Goal: Information Seeking & Learning: Learn about a topic

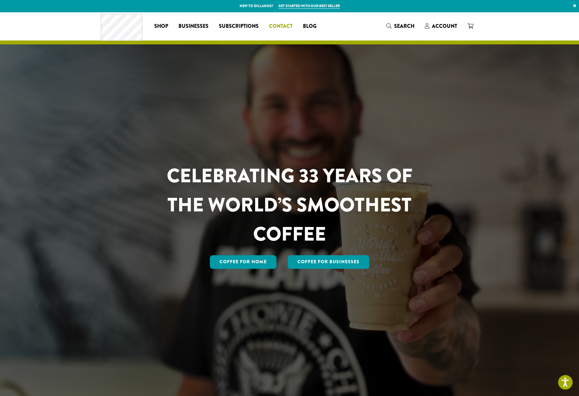
click at [289, 24] on span "Contact" at bounding box center [281, 26] width 24 height 8
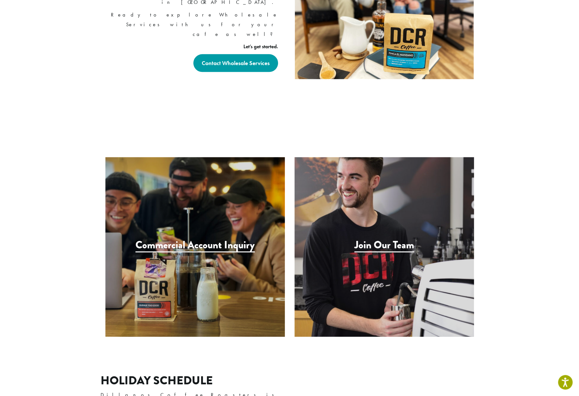
scroll to position [216, 0]
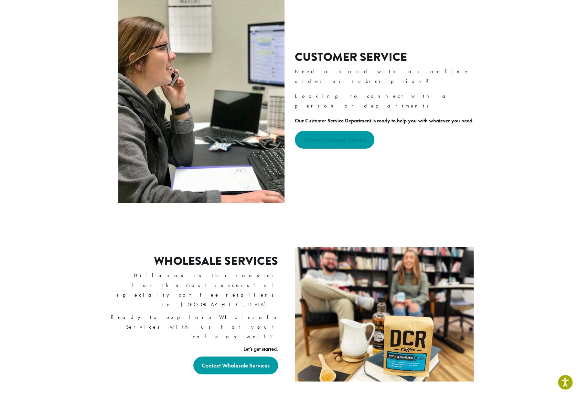
click at [342, 136] on strong "Contact Customer Service" at bounding box center [334, 139] width 63 height 7
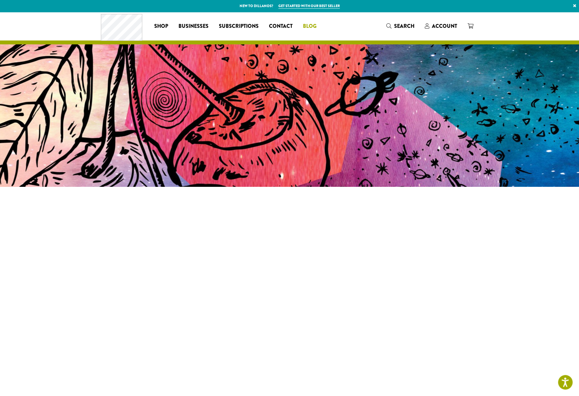
click at [310, 24] on span "Blog" at bounding box center [310, 26] width 14 height 8
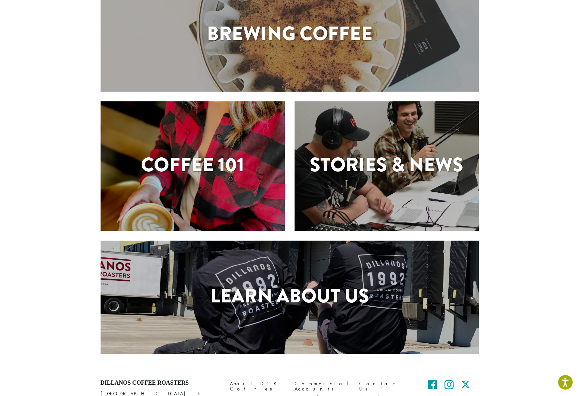
scroll to position [137, 0]
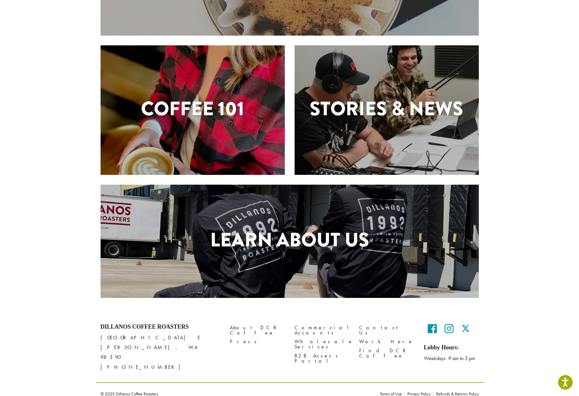
click at [283, 228] on h1 "Learn About Us" at bounding box center [290, 239] width 378 height 29
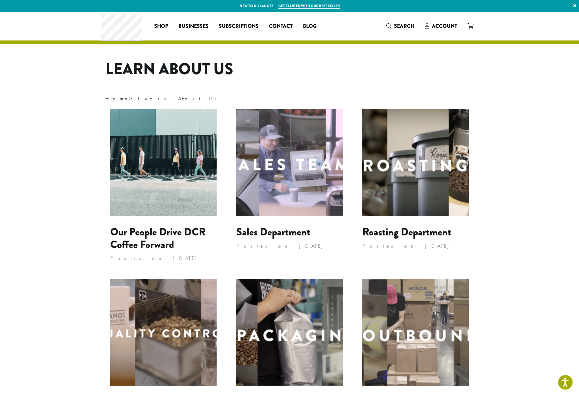
scroll to position [75, 0]
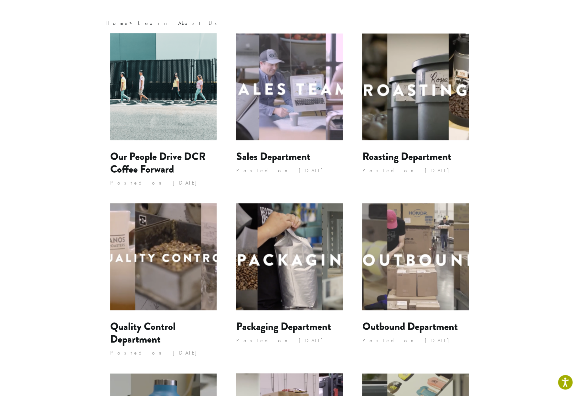
click at [192, 113] on img at bounding box center [163, 86] width 107 height 107
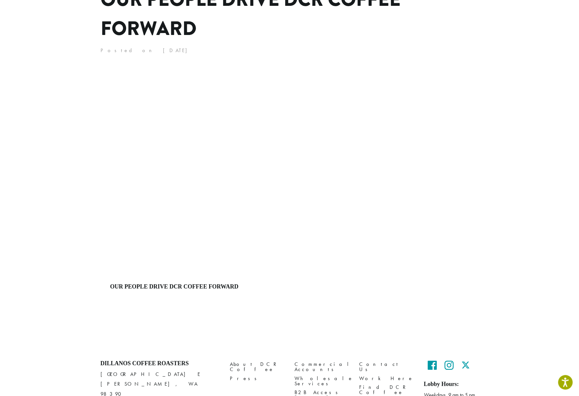
scroll to position [132, 0]
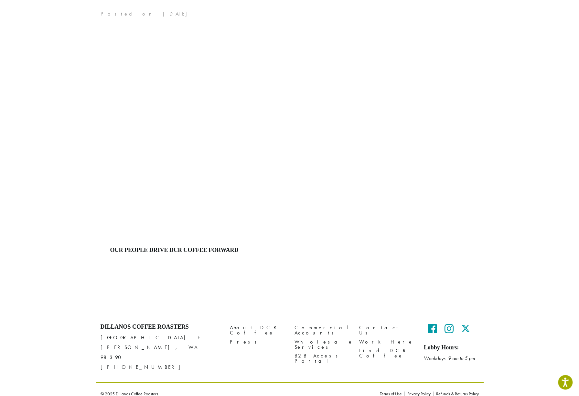
click at [551, 248] on main "Home > Learn About Us > Our People Drive DCR Coffee Forward Our People Drive DC…" at bounding box center [289, 117] width 579 height 369
click at [549, 234] on main "Home > Learn About Us > Our People Drive DCR Coffee Forward Our People Drive DC…" at bounding box center [289, 117] width 579 height 369
drag, startPoint x: 549, startPoint y: 213, endPoint x: 544, endPoint y: 207, distance: 7.8
click at [549, 213] on main "Home > Learn About Us > Our People Drive DCR Coffee Forward Our People Drive DC…" at bounding box center [289, 117] width 579 height 369
drag, startPoint x: 507, startPoint y: 218, endPoint x: 503, endPoint y: 219, distance: 3.8
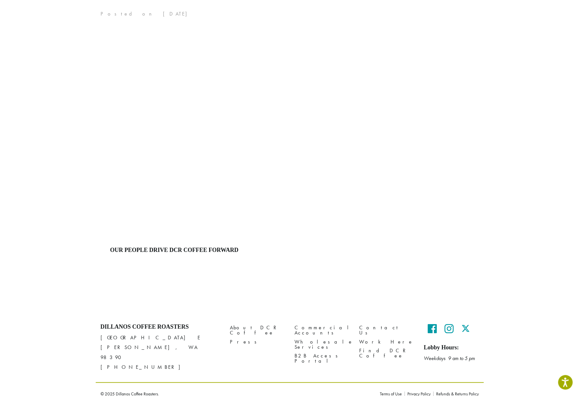
click at [507, 218] on main "Home > Learn About Us > Our People Drive DCR Coffee Forward Our People Drive DC…" at bounding box center [289, 117] width 579 height 369
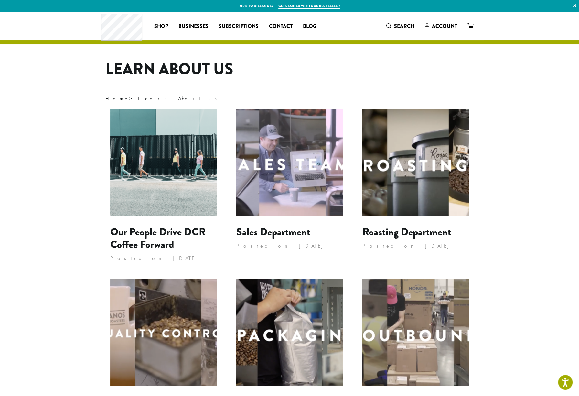
click at [418, 141] on img at bounding box center [415, 162] width 107 height 107
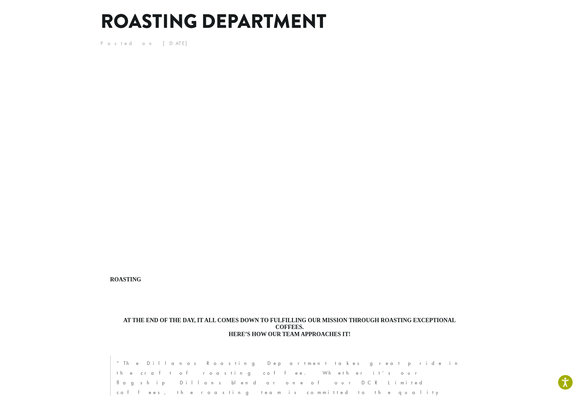
scroll to position [75, 0]
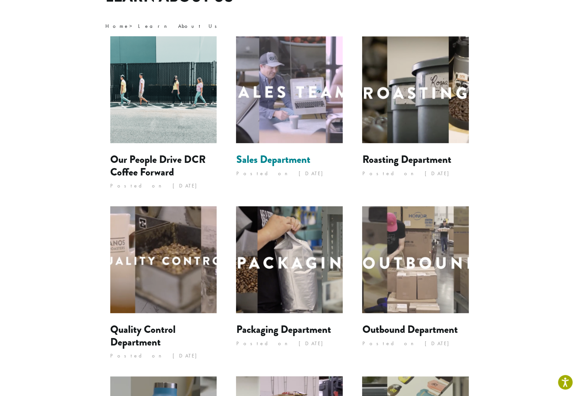
scroll to position [75, 0]
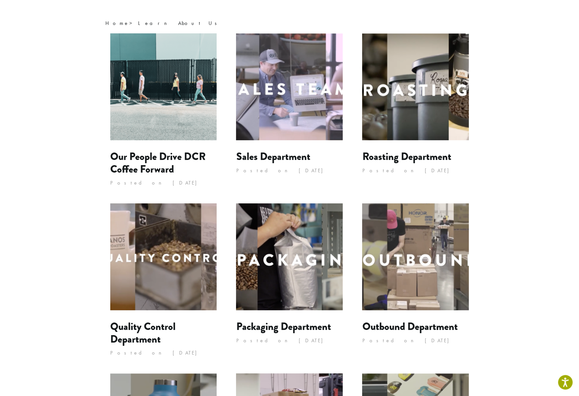
click at [278, 78] on img at bounding box center [289, 86] width 107 height 107
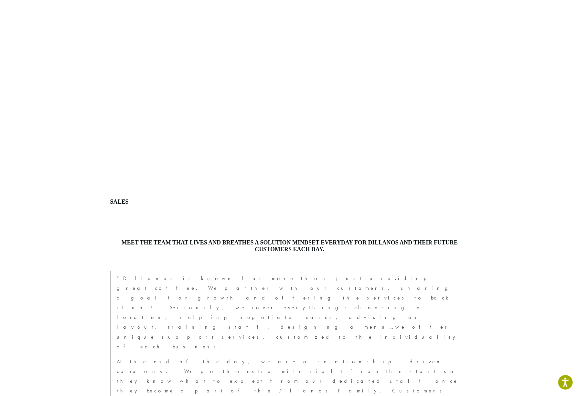
scroll to position [211, 0]
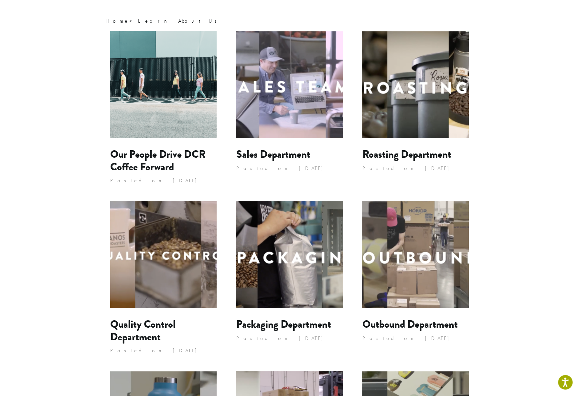
click at [152, 247] on img at bounding box center [163, 254] width 107 height 107
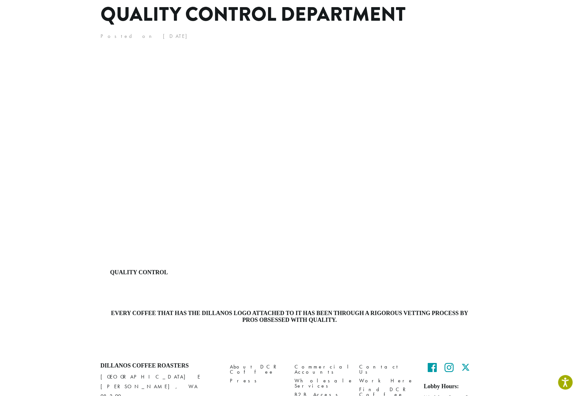
scroll to position [119, 0]
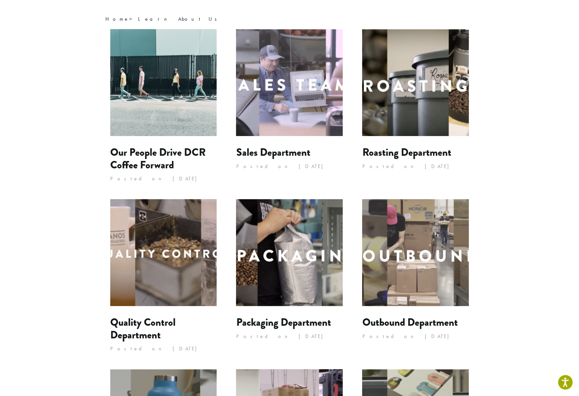
click at [417, 256] on img at bounding box center [415, 252] width 107 height 107
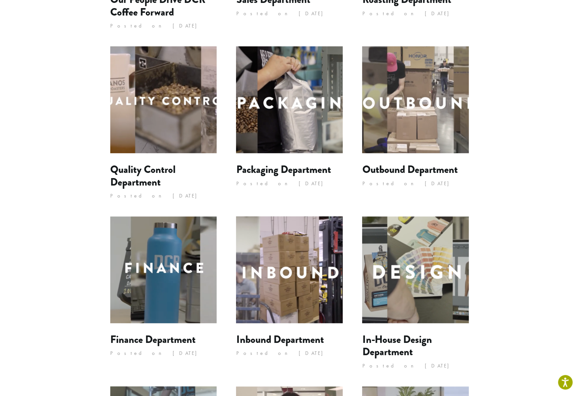
scroll to position [233, 0]
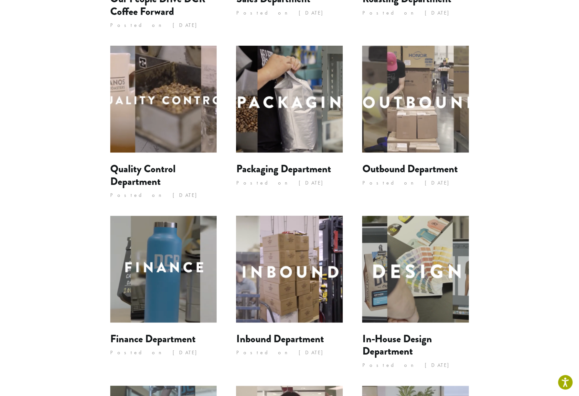
click at [180, 287] on img at bounding box center [163, 268] width 107 height 107
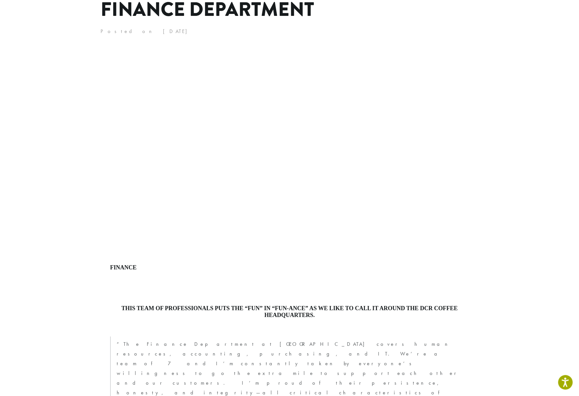
scroll to position [151, 0]
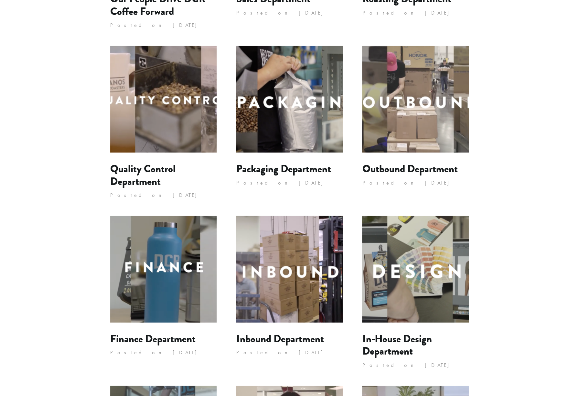
scroll to position [233, 0]
click at [293, 122] on img at bounding box center [289, 99] width 107 height 107
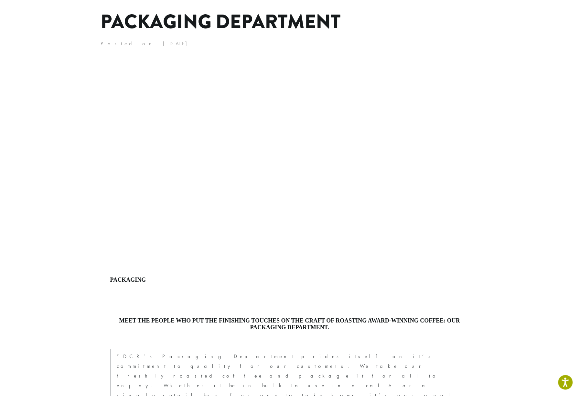
scroll to position [75, 0]
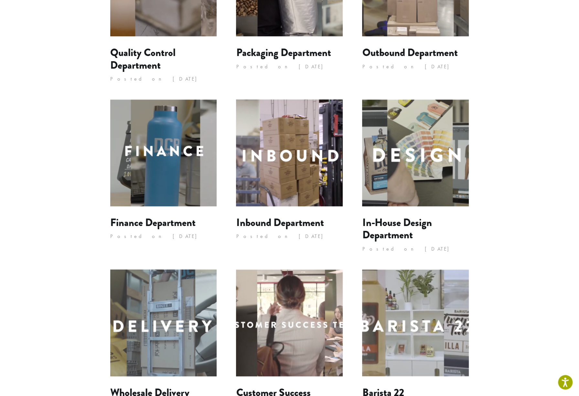
scroll to position [384, 0]
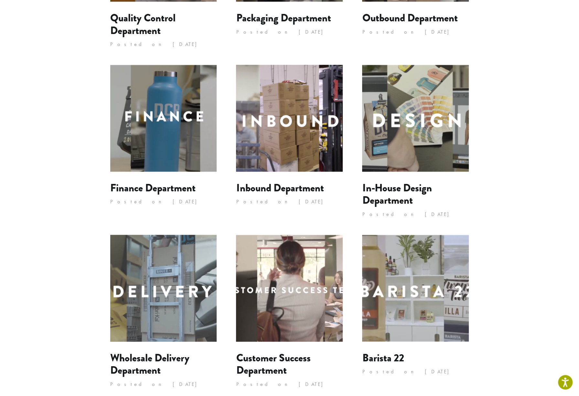
click at [131, 267] on img at bounding box center [163, 287] width 107 height 107
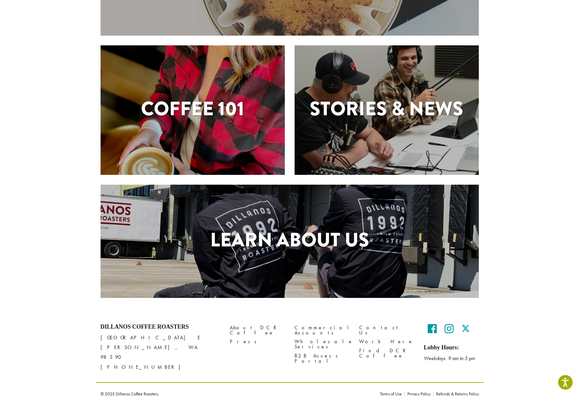
click at [415, 123] on h1 "Stories & News" at bounding box center [387, 108] width 184 height 29
click at [371, 107] on h1 "Stories & News" at bounding box center [387, 108] width 184 height 29
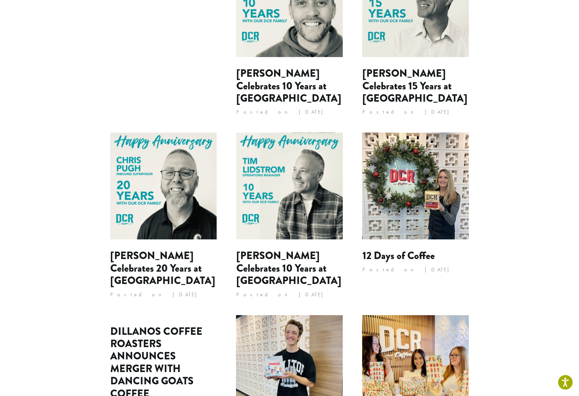
scroll to position [453, 0]
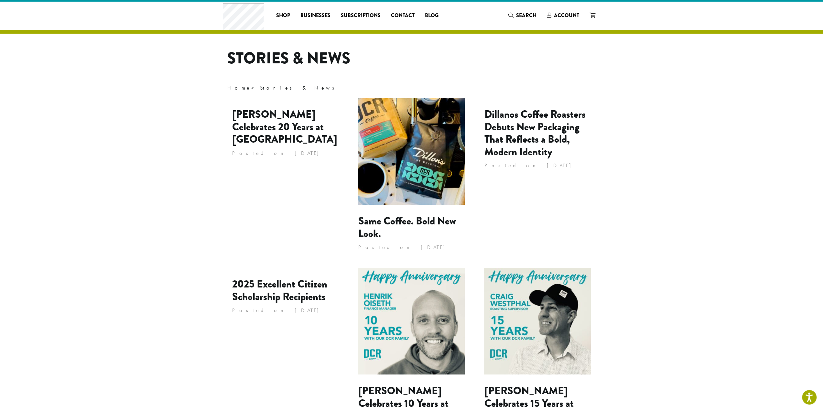
scroll to position [226, 0]
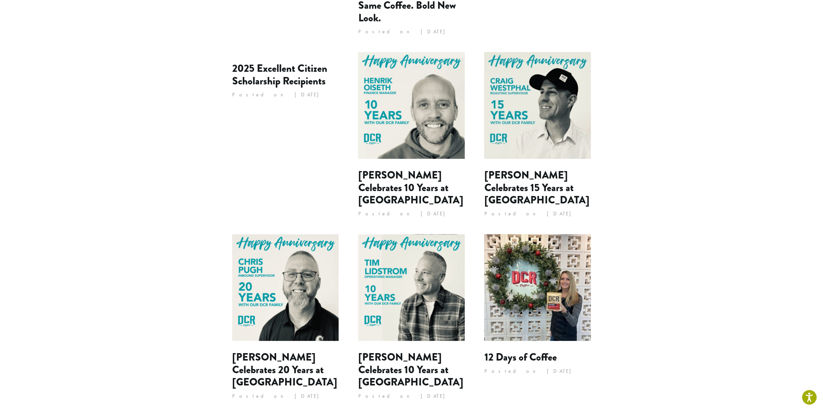
click at [392, 280] on img at bounding box center [411, 287] width 107 height 107
click at [400, 277] on img at bounding box center [411, 287] width 107 height 107
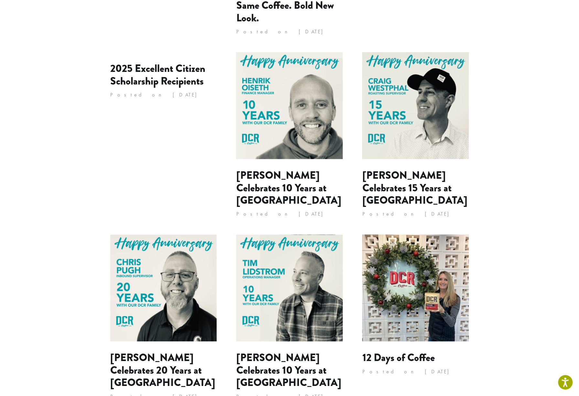
click at [408, 127] on img at bounding box center [415, 105] width 107 height 107
click at [417, 125] on img at bounding box center [415, 105] width 107 height 107
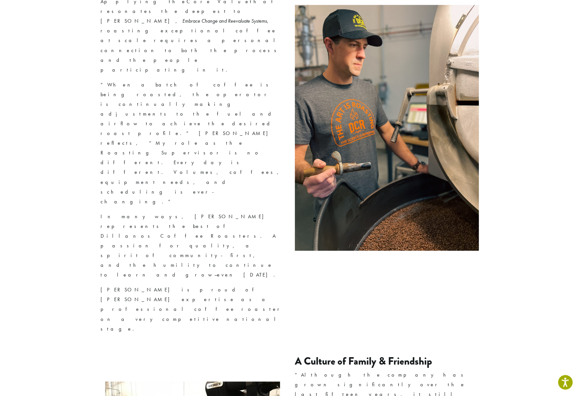
scroll to position [453, 0]
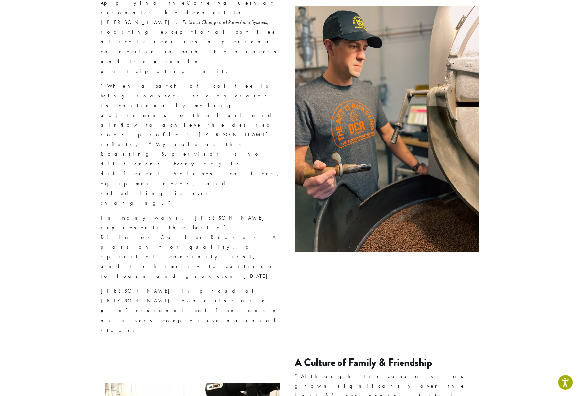
click at [93, 157] on main "Home > Stories & News > Craig Celebrates 15 Years at Dillanos Craig Celebrates …" at bounding box center [289, 357] width 579 height 1490
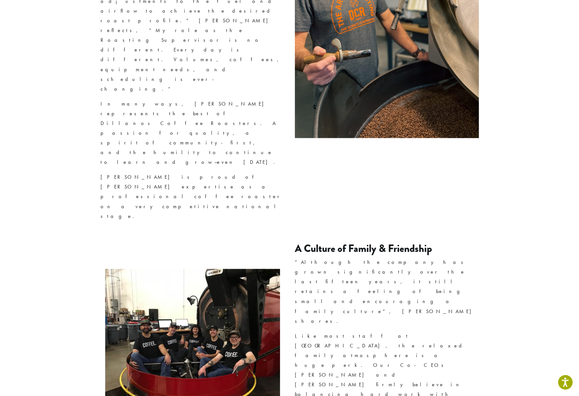
scroll to position [528, 0]
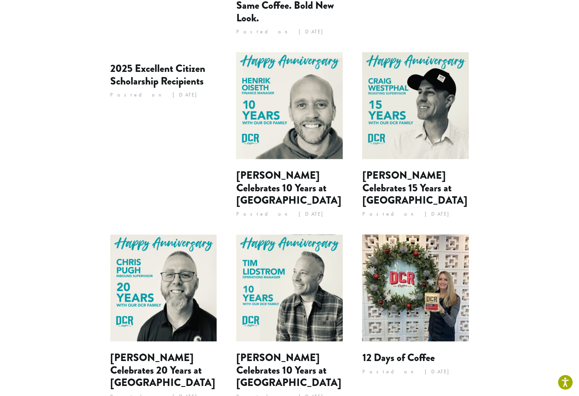
scroll to position [495, 0]
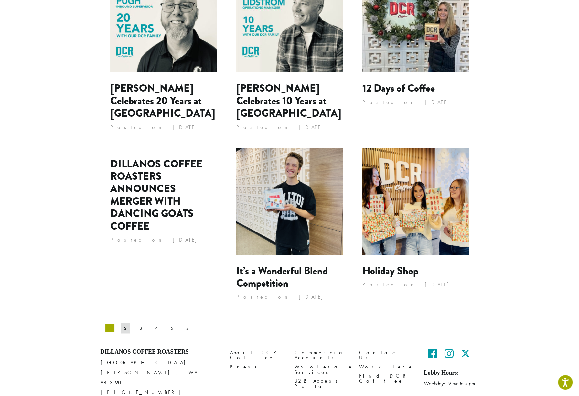
click at [121, 322] on link "2" at bounding box center [125, 327] width 9 height 10
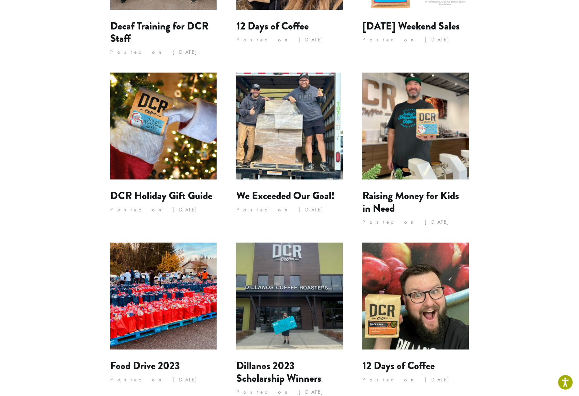
scroll to position [508, 0]
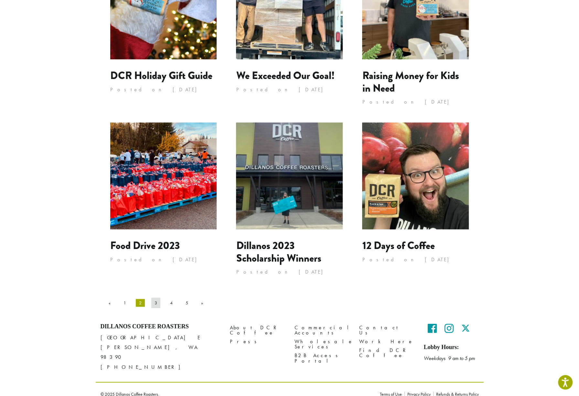
click at [151, 301] on link "3" at bounding box center [155, 302] width 9 height 10
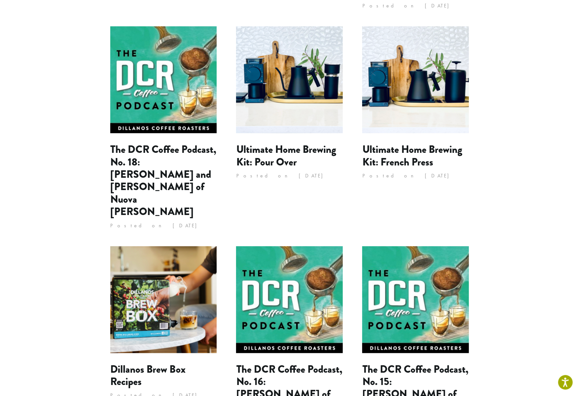
scroll to position [558, 0]
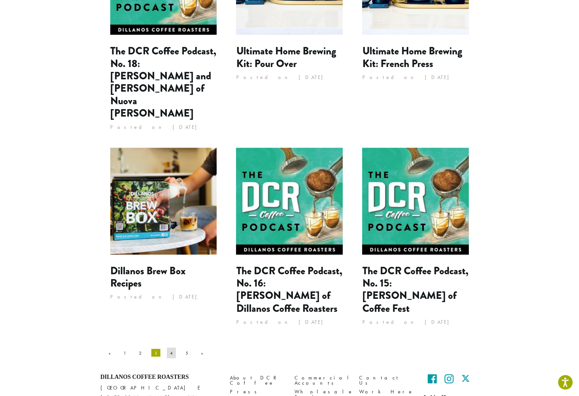
click at [167, 347] on link "4" at bounding box center [171, 352] width 9 height 10
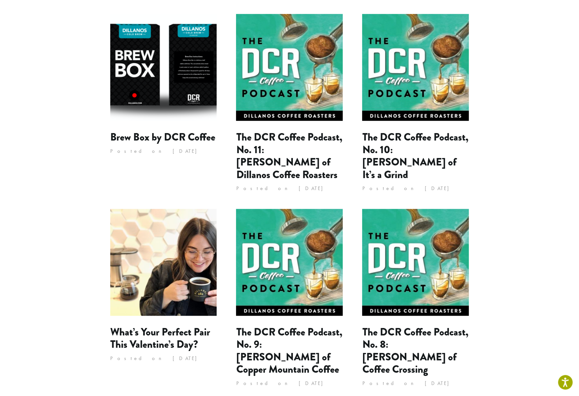
scroll to position [545, 0]
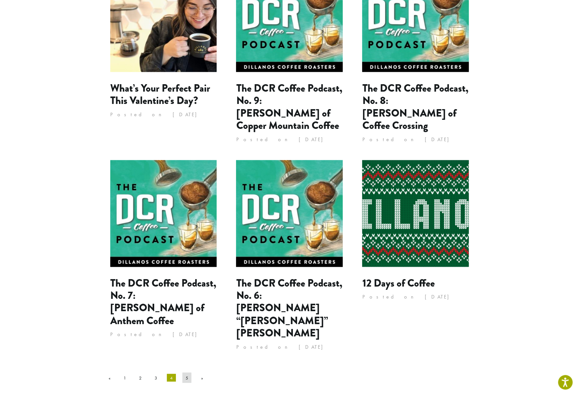
click at [182, 372] on link "5" at bounding box center [186, 377] width 9 height 10
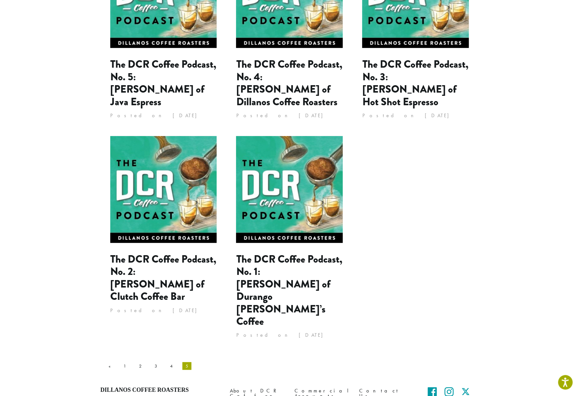
scroll to position [181, 0]
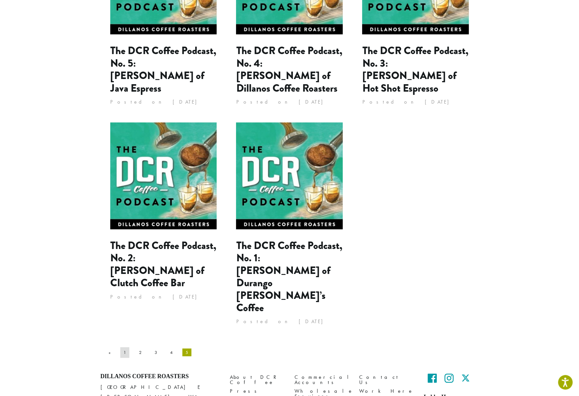
click at [120, 347] on link "1" at bounding box center [124, 352] width 9 height 10
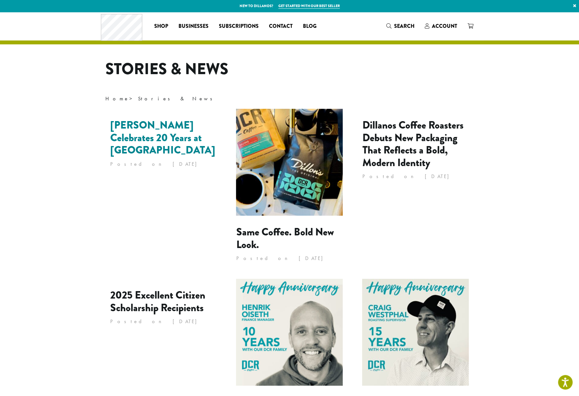
click at [125, 123] on link "[PERSON_NAME] Celebrates 20 Years at [GEOGRAPHIC_DATA]" at bounding box center [162, 137] width 105 height 40
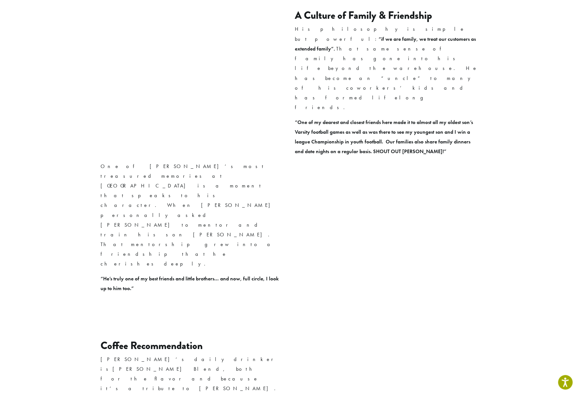
scroll to position [981, 0]
